Goal: Use online tool/utility: Use online tool/utility

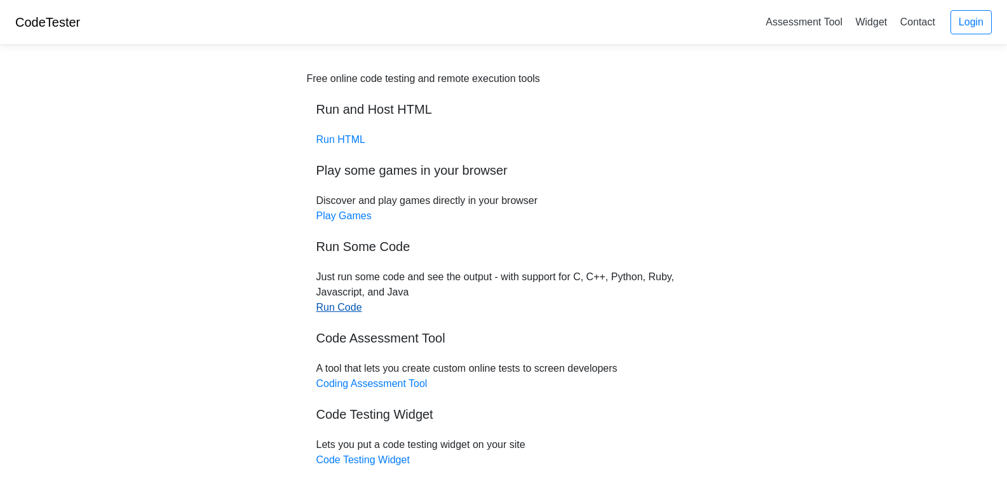
click at [338, 302] on link "Run Code" at bounding box center [339, 307] width 46 height 11
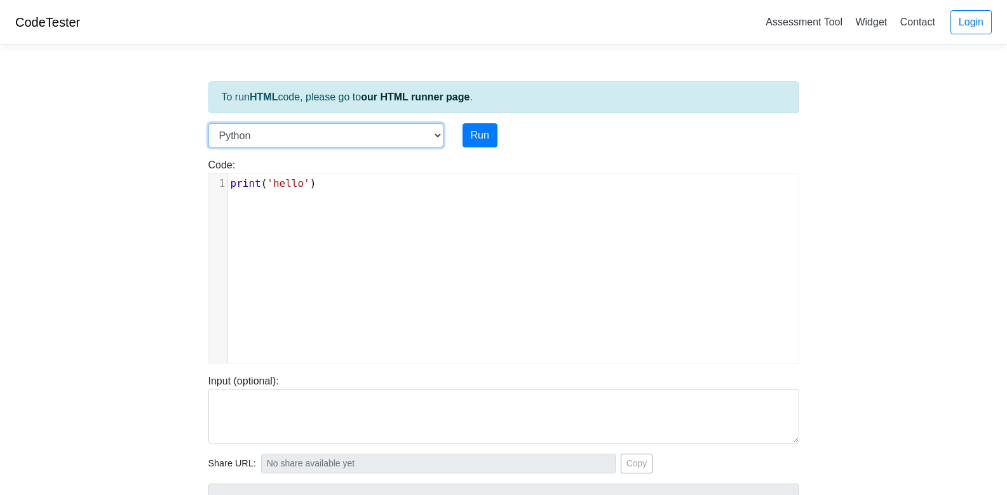
click at [290, 141] on select "C C++ Go Java Javascript Python Ruby" at bounding box center [325, 135] width 235 height 24
click at [297, 138] on select "C C++ Go Java Javascript Python Ruby" at bounding box center [325, 135] width 235 height 24
click at [304, 196] on div "xxxxxxxxxx 1 print ( 'hello' )" at bounding box center [513, 277] width 609 height 208
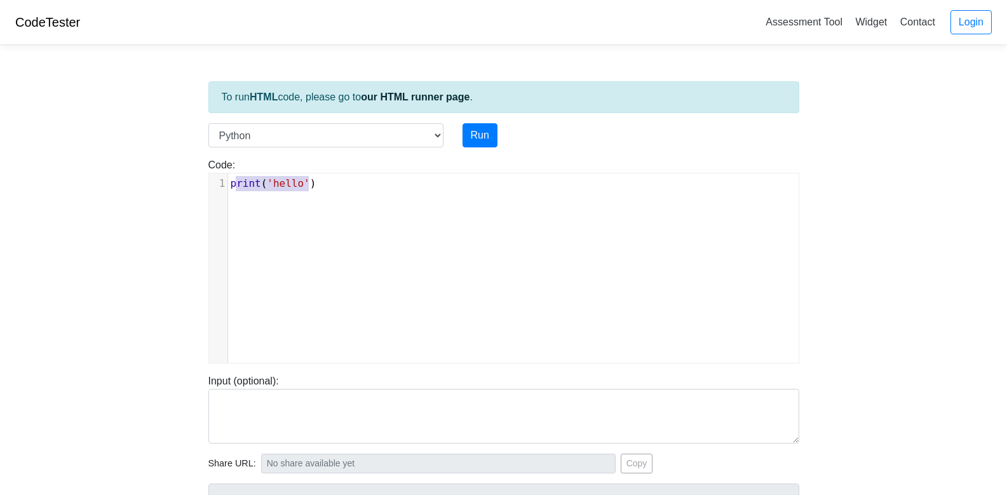
type textarea "print('hello')"
drag, startPoint x: 318, startPoint y: 183, endPoint x: 220, endPoint y: 177, distance: 98.0
click at [228, 177] on div "1 print ( 'hello' )" at bounding box center [518, 183] width 580 height 15
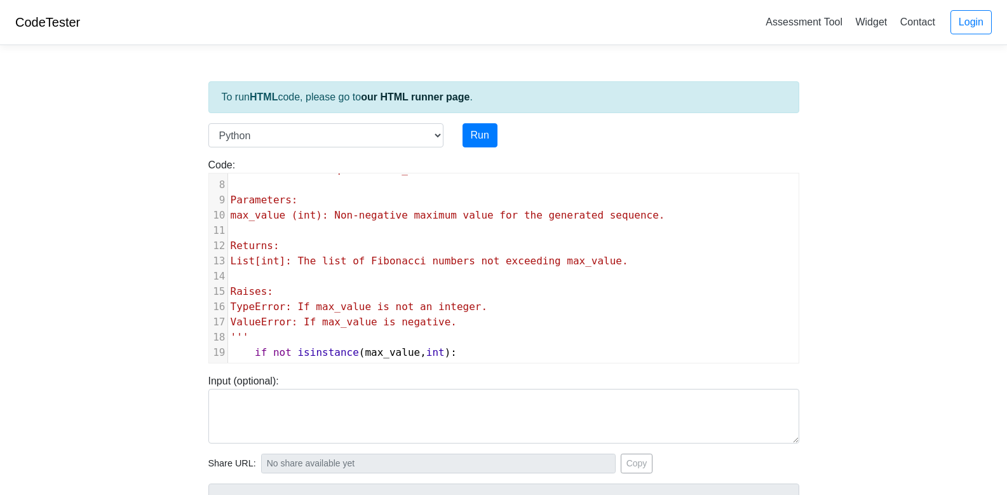
scroll to position [0, 0]
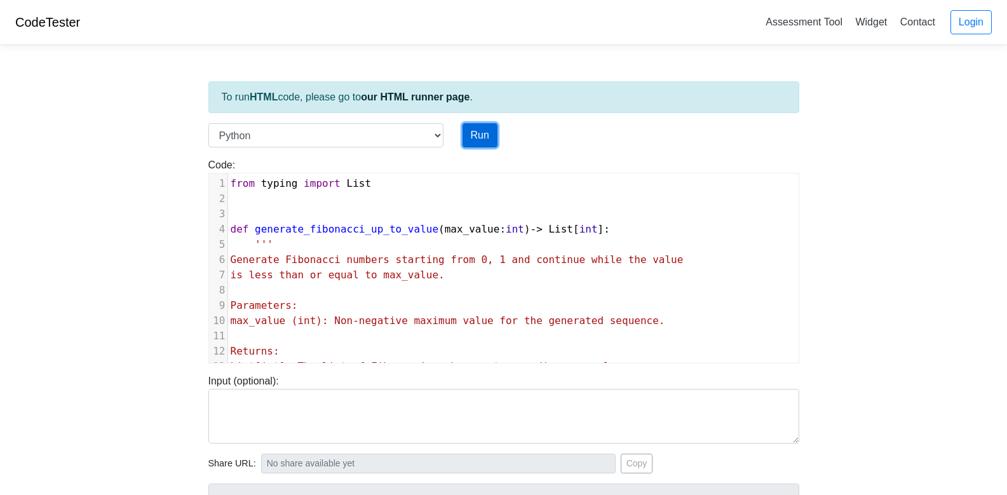
click at [491, 140] on button "Run" at bounding box center [479, 135] width 35 height 24
type input "https://codetester.io/runner?s=e0zydPEEXb"
type textarea "Stdout: All tests passed. Fibonacci numbers up to 10 : [0, 1, 1, 2, 3, 5, 8]"
click at [478, 137] on button "Run" at bounding box center [479, 135] width 35 height 24
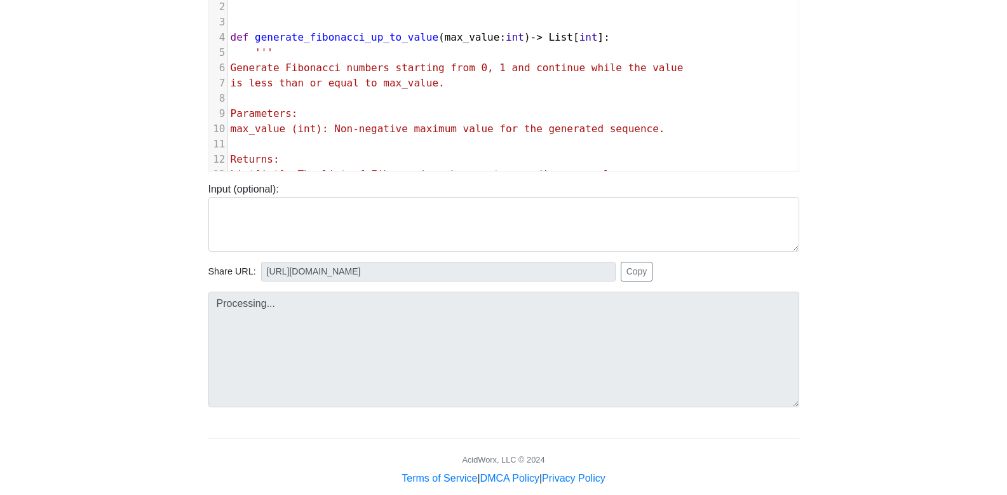
scroll to position [213, 0]
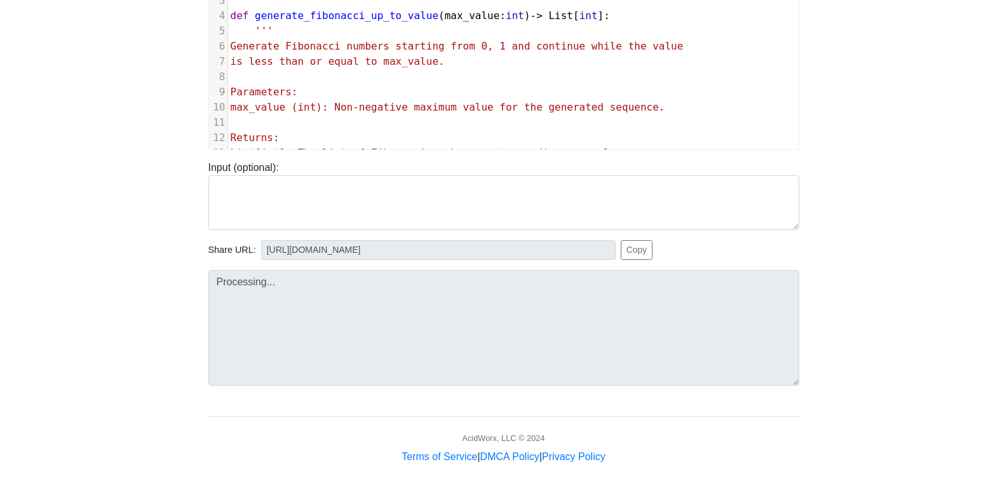
type input "https://codetester.io/runner?s=yAX75vJ5WD"
type textarea "Stdout: All tests passed. Fibonacci numbers up to 10 : [0, 1, 1, 2, 3, 5, 8]"
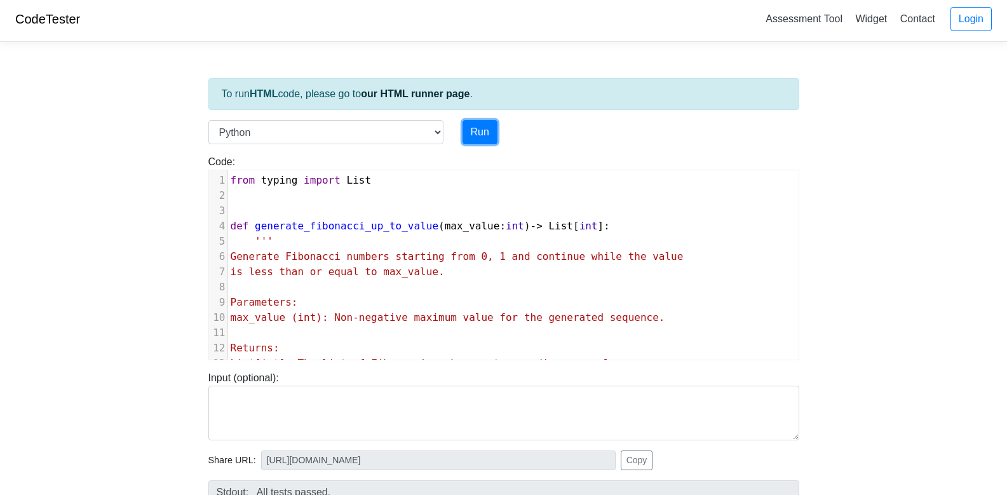
scroll to position [0, 0]
